Goal: Transaction & Acquisition: Download file/media

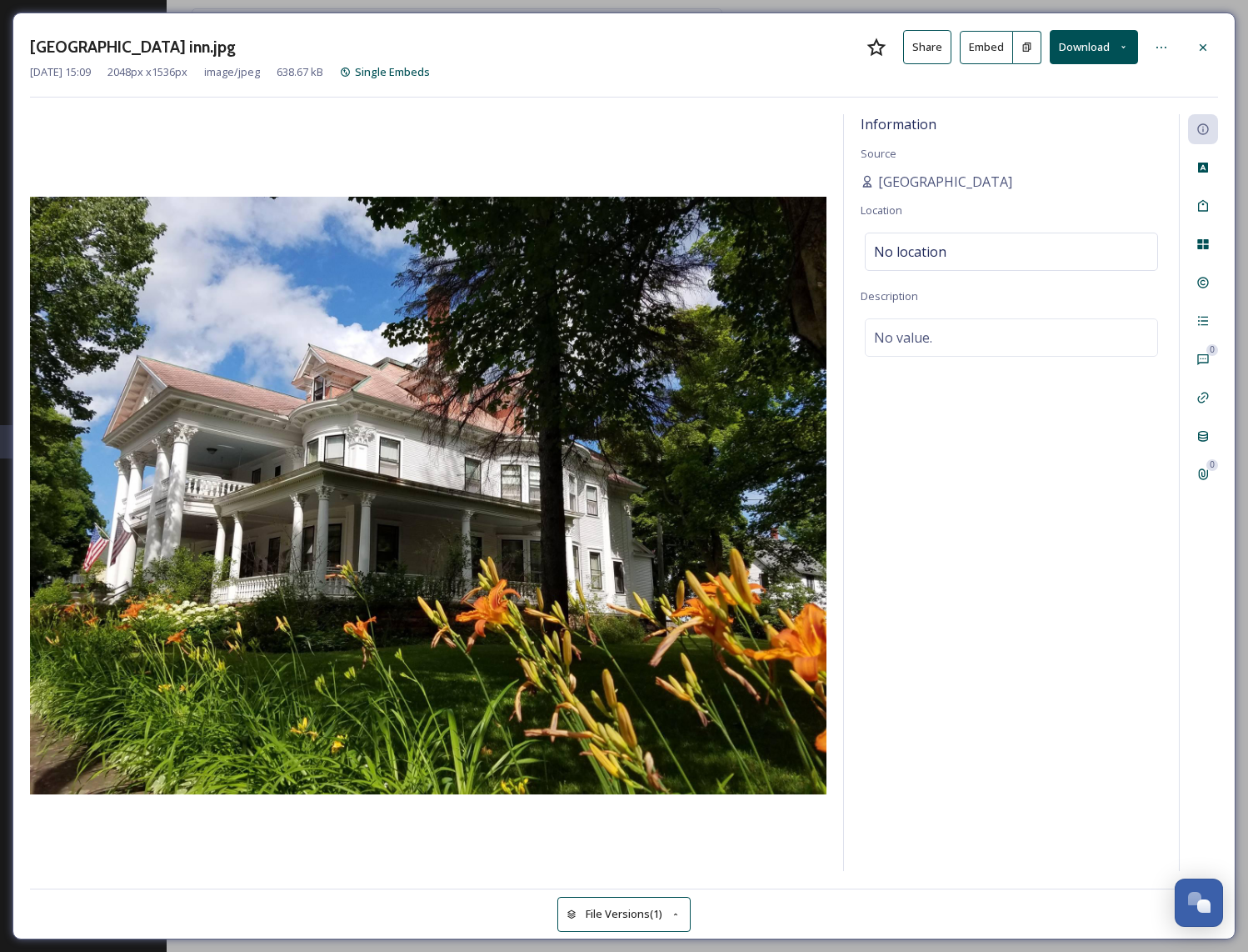
scroll to position [1943, 0]
click at [1194, 52] on div at bounding box center [1203, 47] width 30 height 30
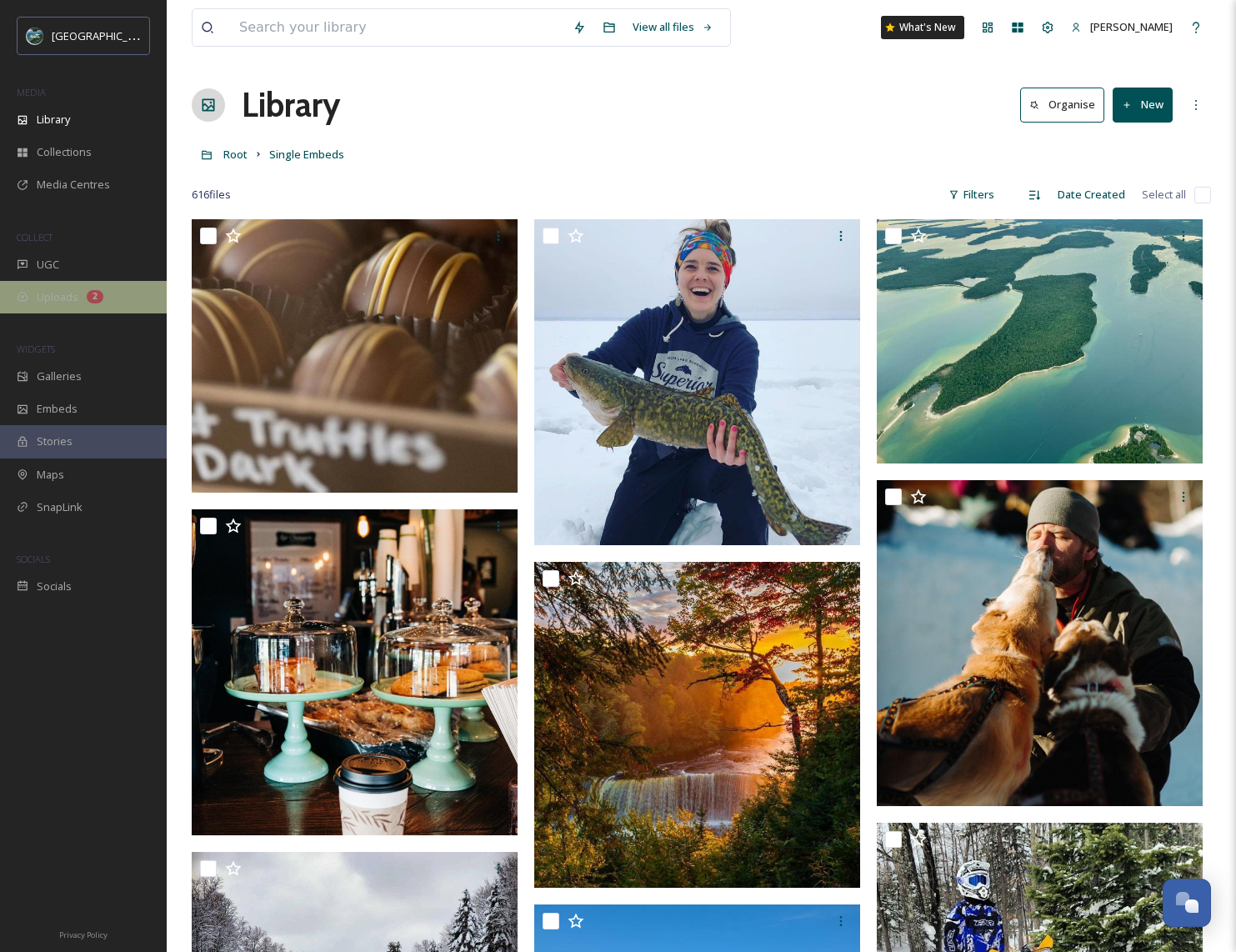
click at [70, 293] on span "Uploads" at bounding box center [57, 297] width 42 height 16
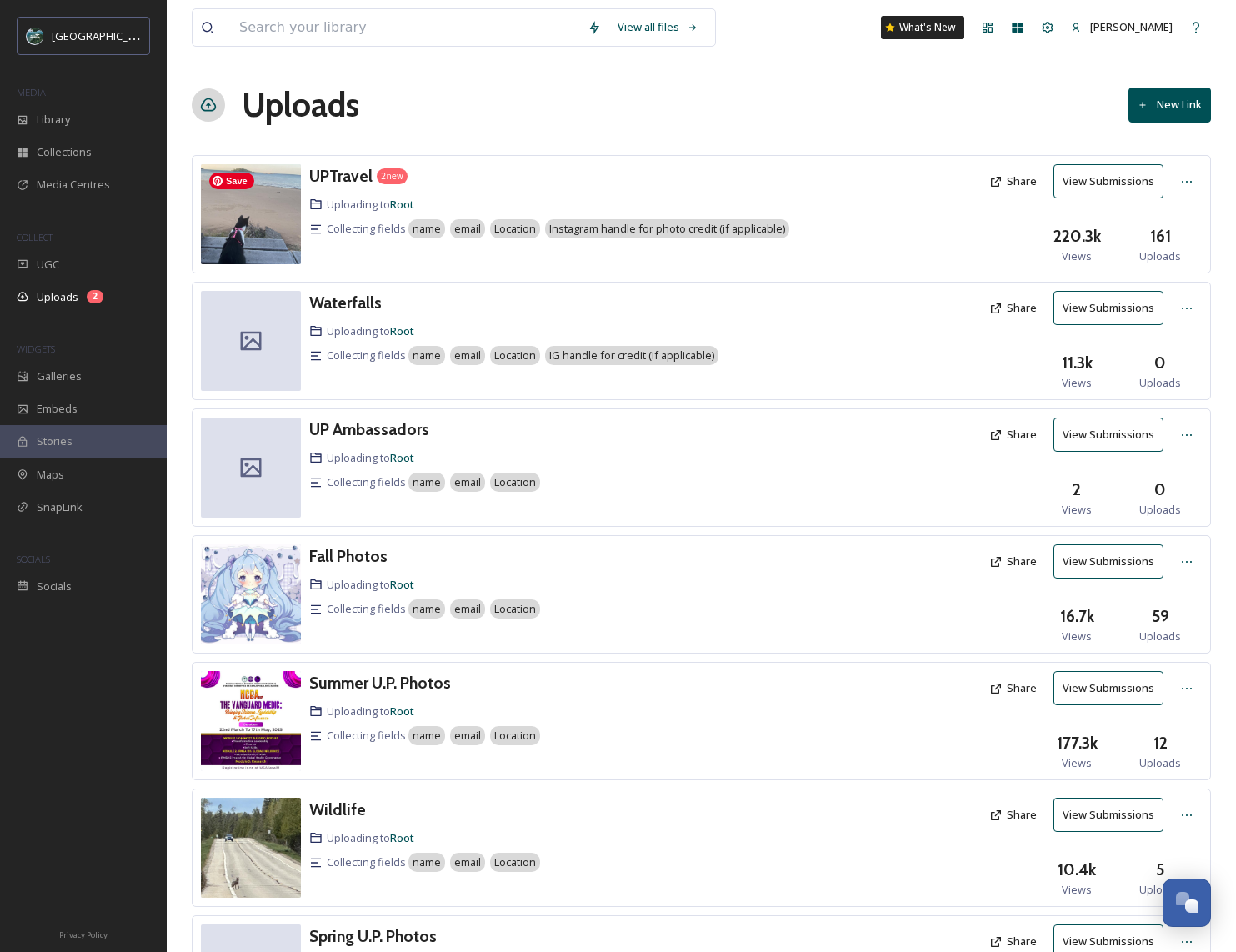
click at [252, 215] on img at bounding box center [251, 214] width 100 height 100
click at [359, 172] on h3 "UPTravel" at bounding box center [341, 176] width 64 height 20
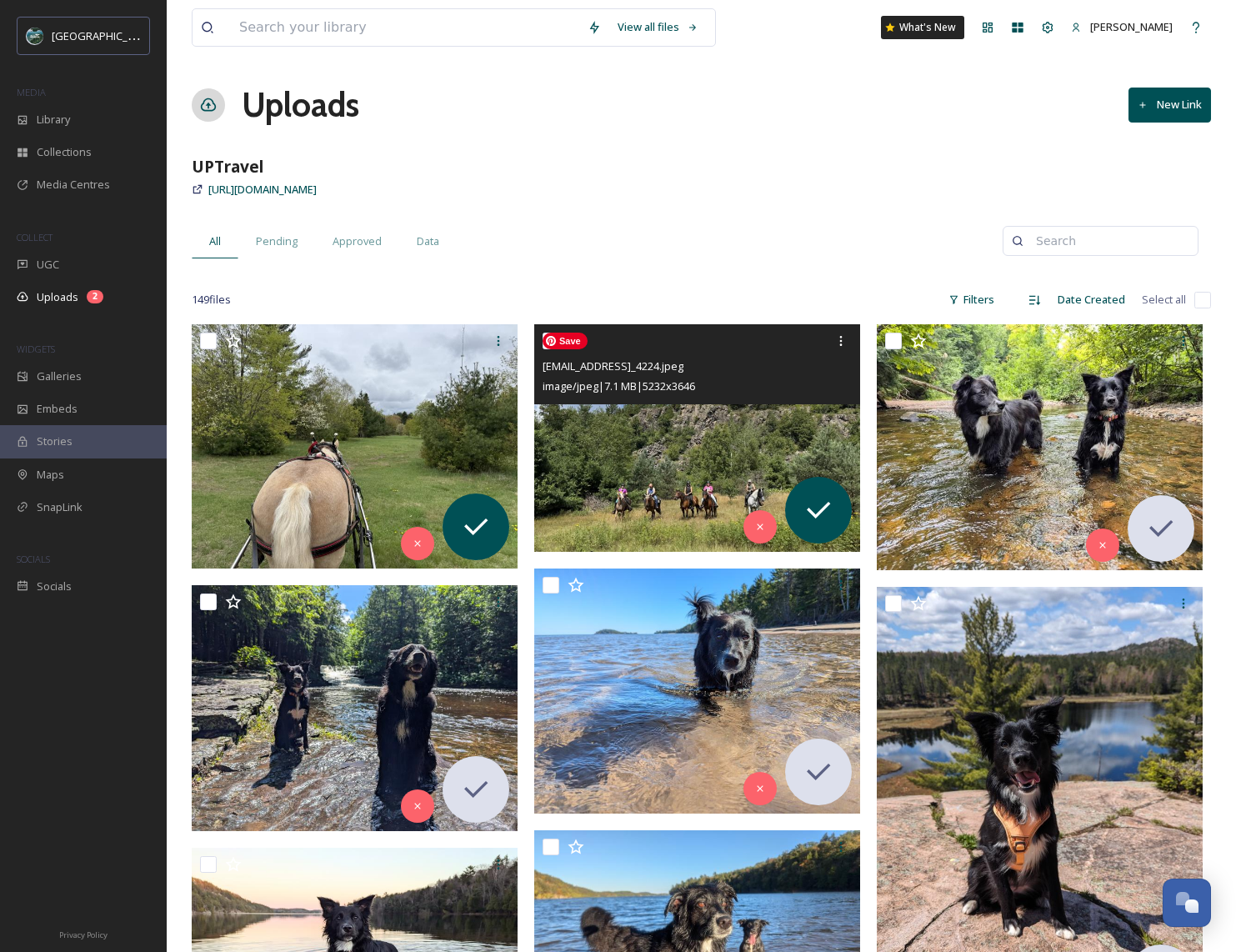
click at [661, 415] on img at bounding box center [697, 437] width 326 height 227
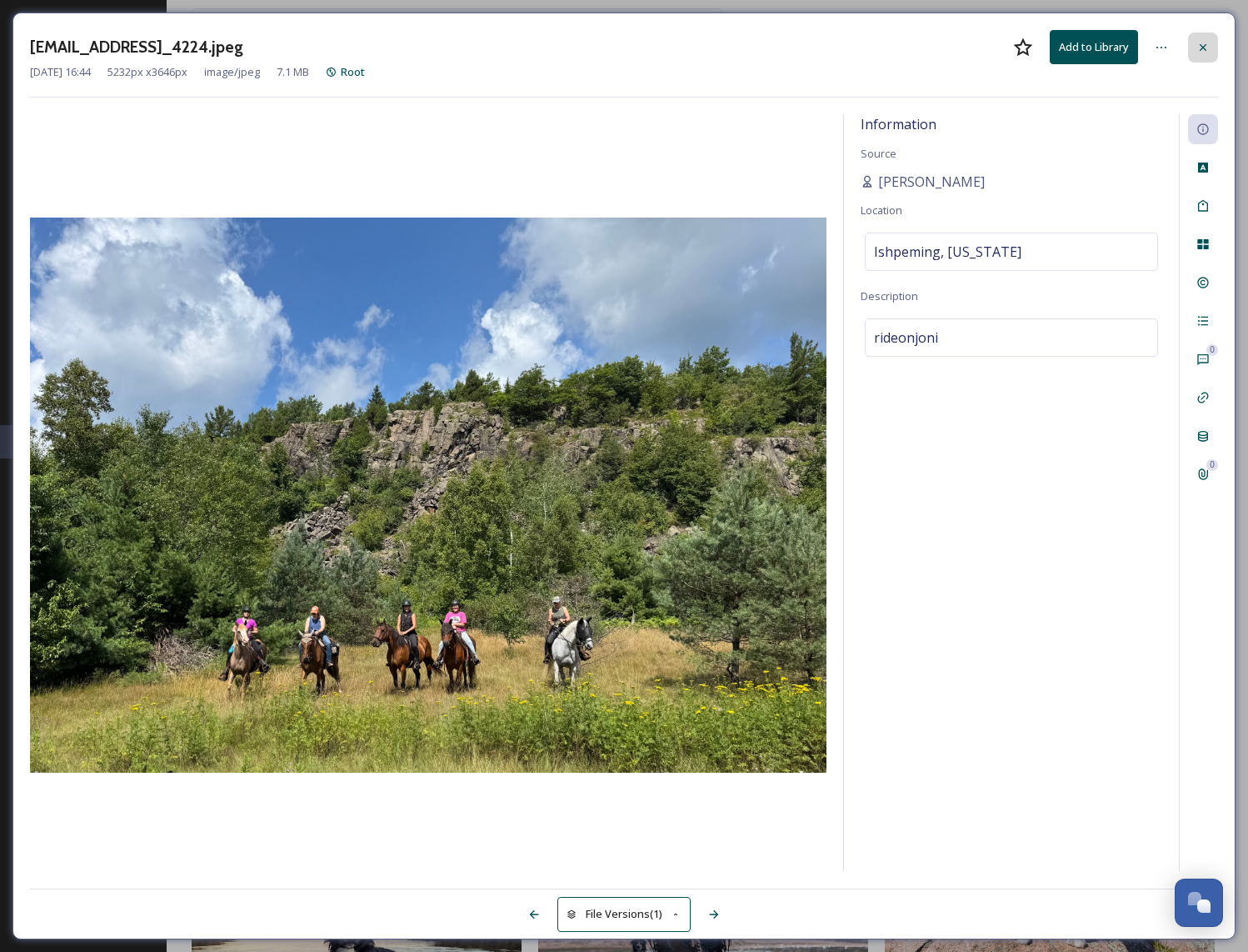
click at [1202, 47] on icon at bounding box center [1203, 47] width 7 height 7
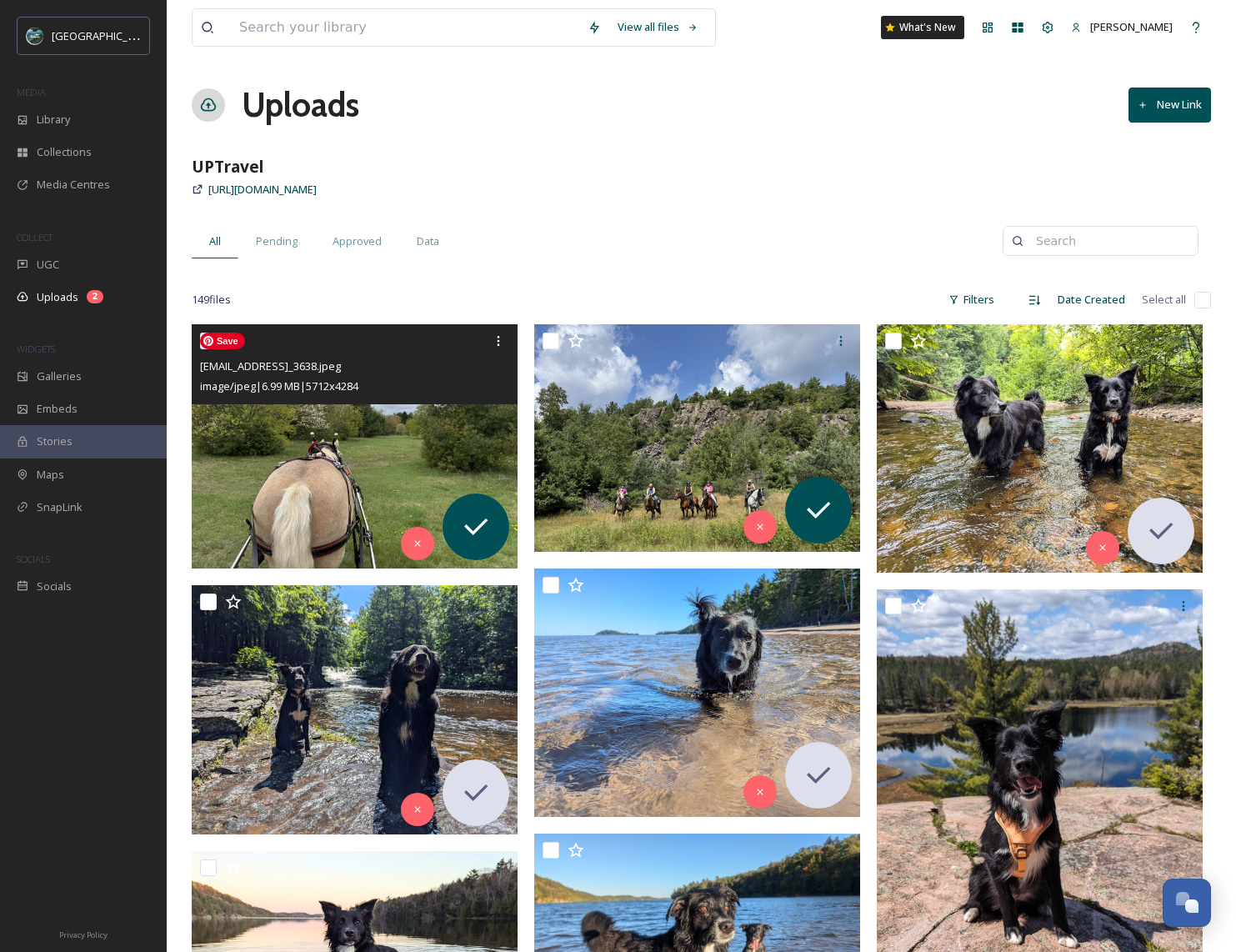
click at [433, 445] on img at bounding box center [354, 446] width 326 height 244
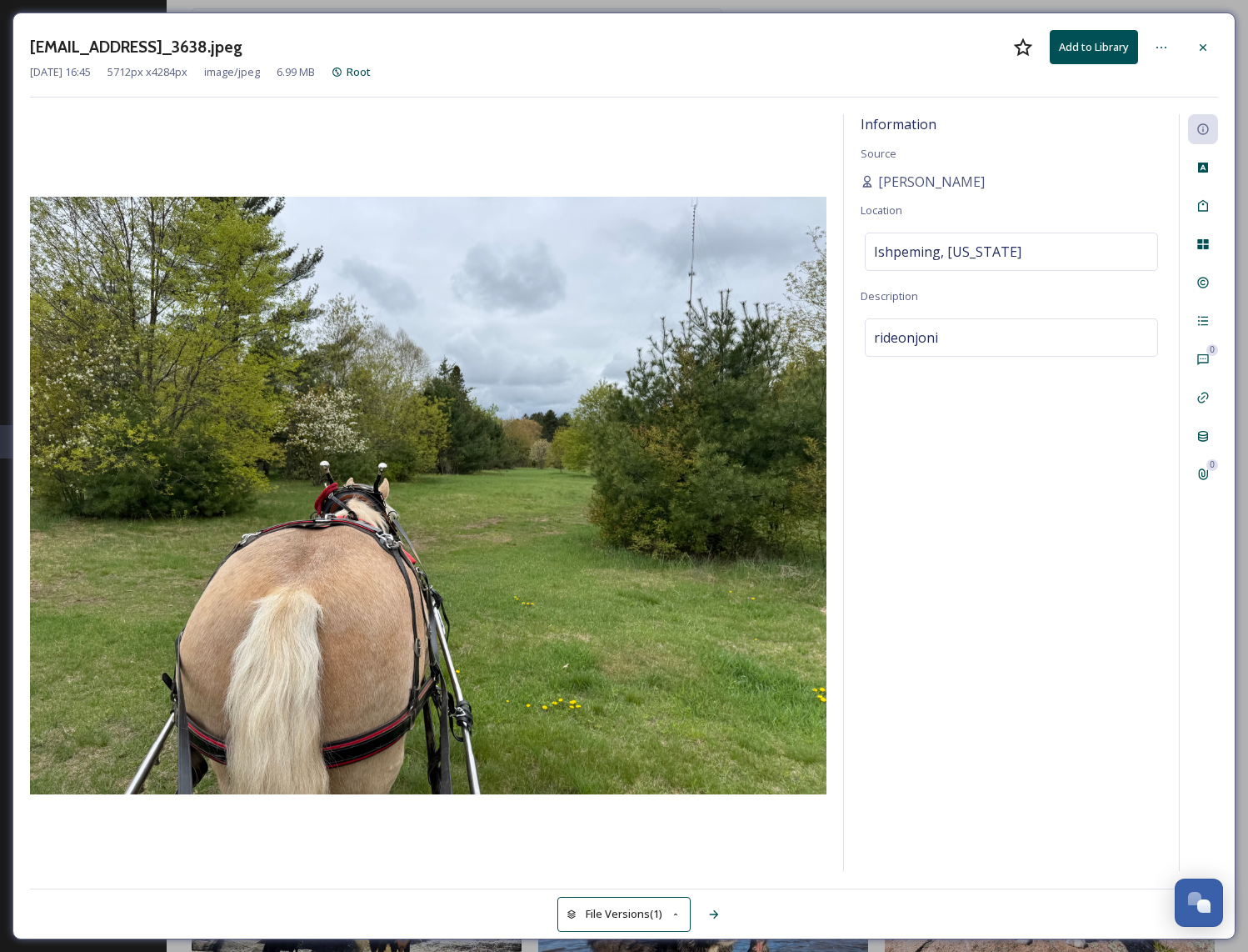
click at [1081, 46] on button "Add to Library" at bounding box center [1094, 47] width 88 height 34
click at [1202, 55] on div at bounding box center [1203, 47] width 30 height 30
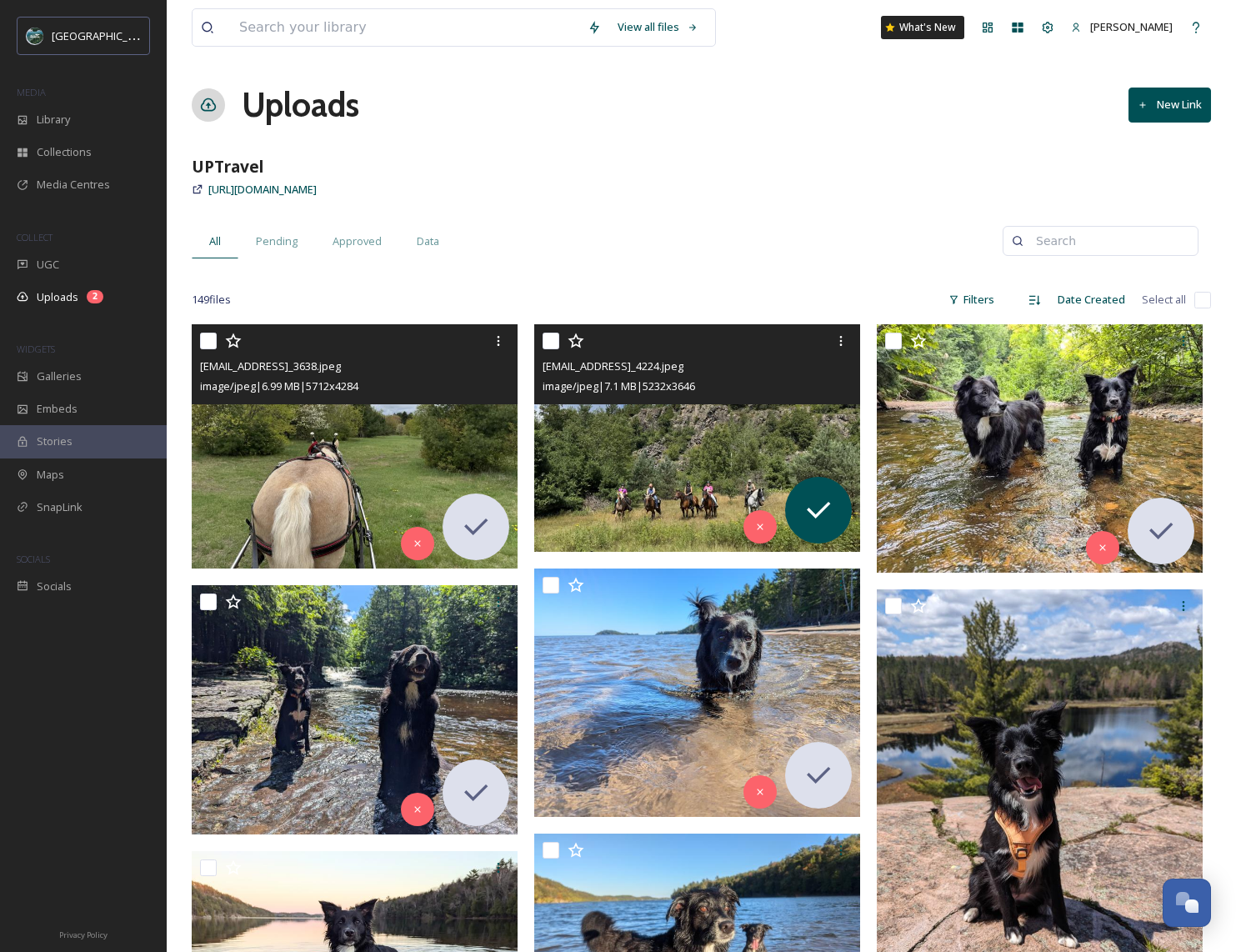
click at [750, 403] on div "[EMAIL_ADDRESS]_4224.jpeg image/jpeg | 7.1 MB | 5232 x 3646" at bounding box center [697, 364] width 326 height 80
click at [820, 515] on icon at bounding box center [818, 509] width 33 height 33
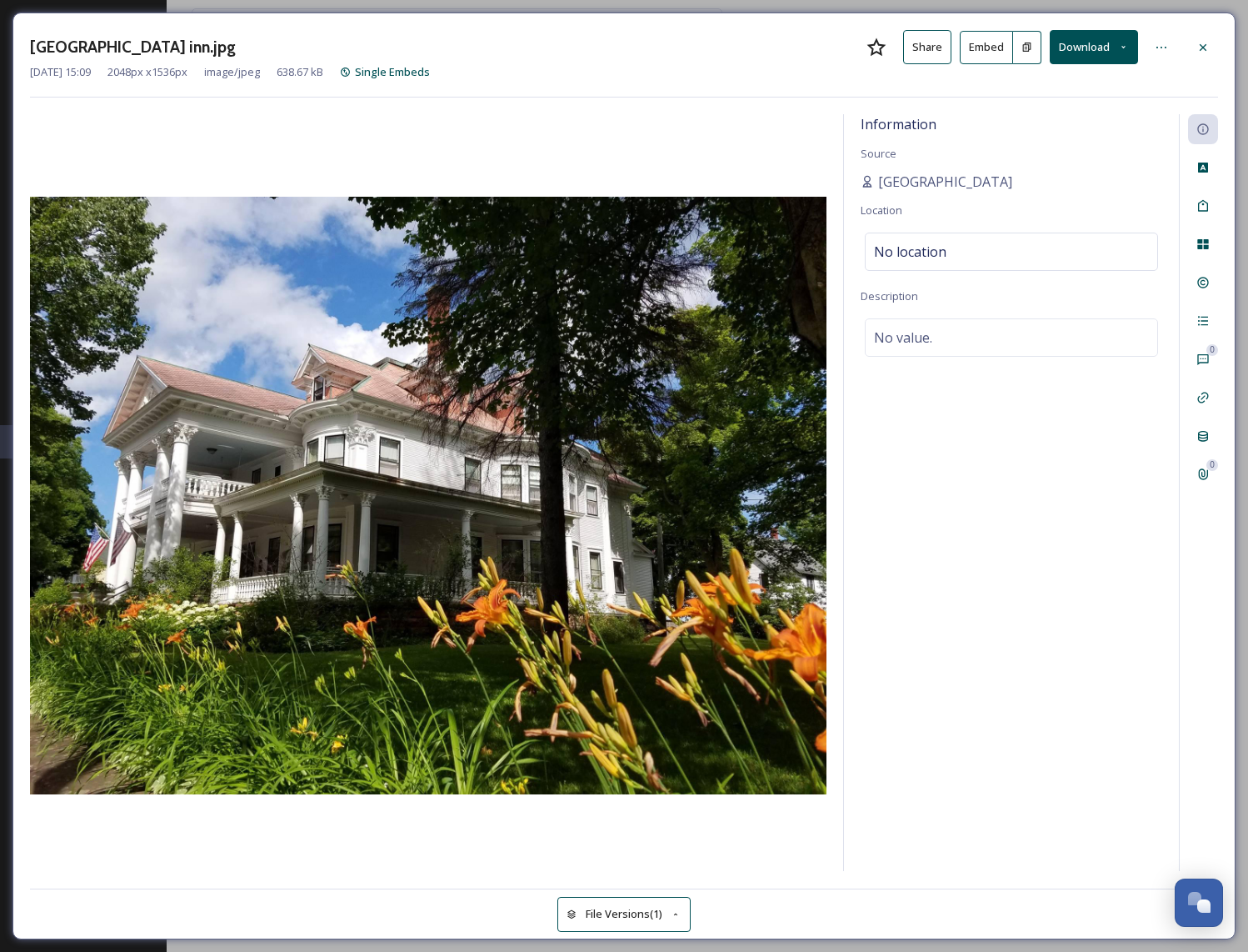
click at [1095, 46] on button "Download" at bounding box center [1094, 47] width 88 height 34
click at [1123, 85] on span "Download Original (2048 x 1536)" at bounding box center [1050, 85] width 158 height 16
